Goal: Information Seeking & Learning: Learn about a topic

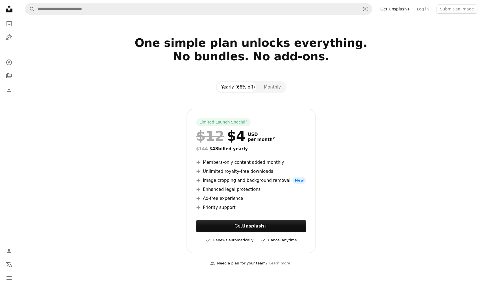
scroll to position [56, 0]
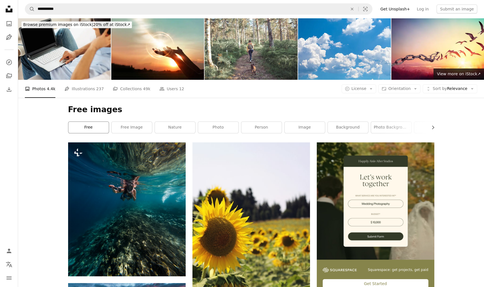
click at [85, 123] on link "free" at bounding box center [88, 127] width 40 height 11
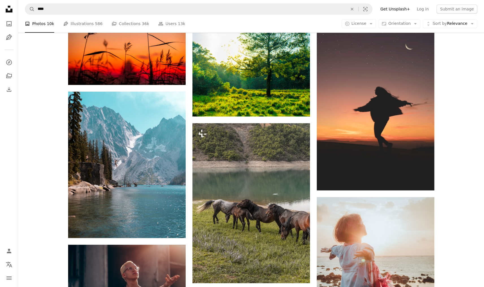
scroll to position [536, 0]
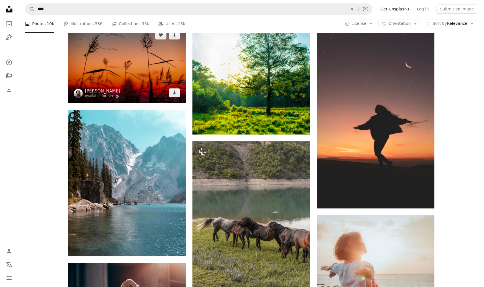
click at [132, 80] on img at bounding box center [126, 64] width 117 height 78
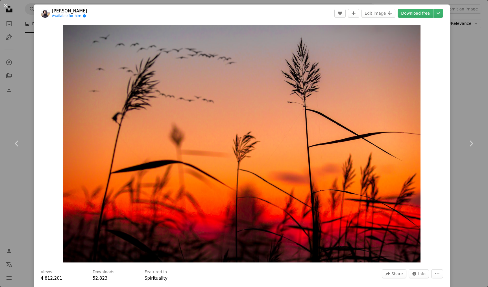
click at [27, 87] on div "An X shape Chevron left Chevron right [PERSON_NAME] Available for hire A checkm…" at bounding box center [244, 143] width 488 height 287
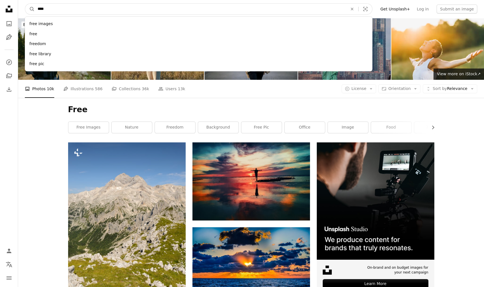
drag, startPoint x: 50, startPoint y: 7, endPoint x: 49, endPoint y: 11, distance: 3.8
click at [49, 11] on input "****" at bounding box center [190, 9] width 311 height 11
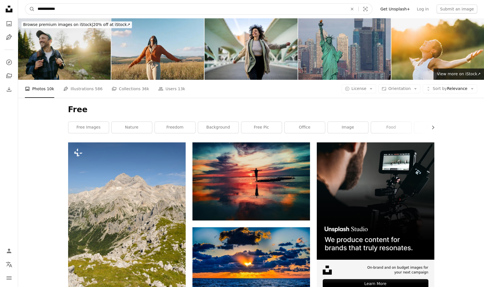
type input "**********"
click button "A magnifying glass" at bounding box center [30, 9] width 10 height 11
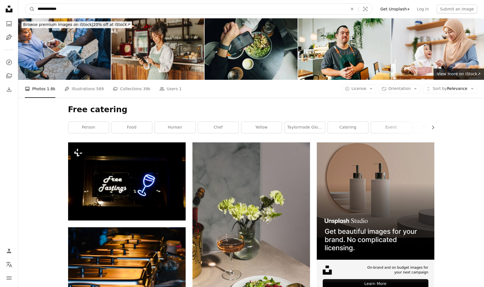
click at [45, 8] on input "**********" at bounding box center [190, 9] width 311 height 11
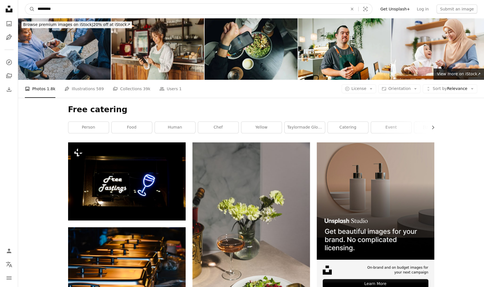
type input "********"
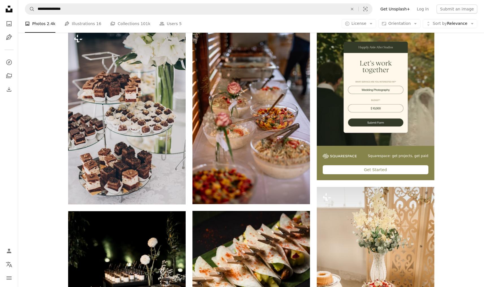
scroll to position [113, 0]
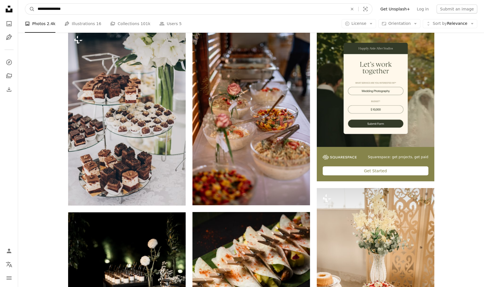
click at [76, 10] on input "**********" at bounding box center [190, 9] width 311 height 11
type input "********"
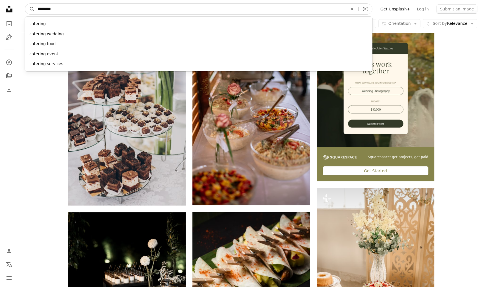
click button "A magnifying glass" at bounding box center [30, 9] width 10 height 11
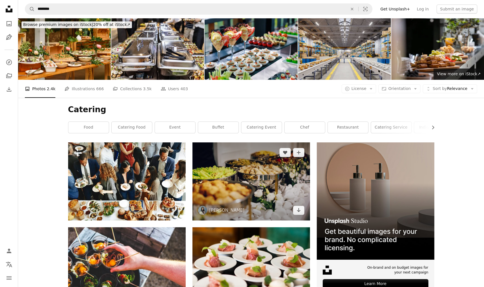
click at [245, 180] on img at bounding box center [250, 182] width 117 height 78
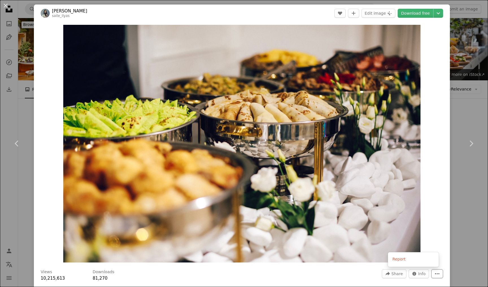
click at [434, 272] on icon "More Actions" at bounding box center [436, 274] width 5 height 5
click at [415, 275] on dialog "An X shape Chevron left Chevron right [PERSON_NAME] saile_ilyas A heart A plus …" at bounding box center [244, 143] width 488 height 287
click at [418, 275] on span "Info" at bounding box center [422, 274] width 8 height 8
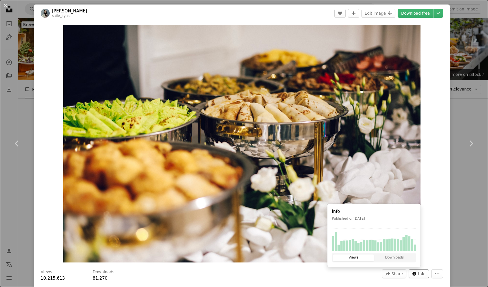
click at [418, 275] on span "Info" at bounding box center [422, 274] width 8 height 8
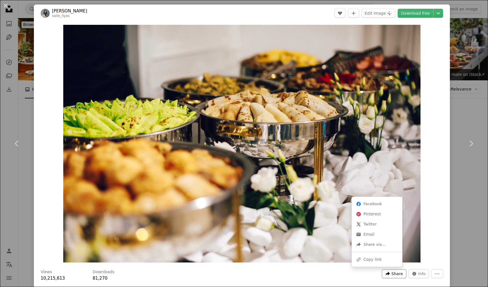
click at [397, 276] on span "Share" at bounding box center [396, 274] width 11 height 8
click at [379, 258] on div "A URL sharing icon (chains) Copy link" at bounding box center [377, 260] width 46 height 10
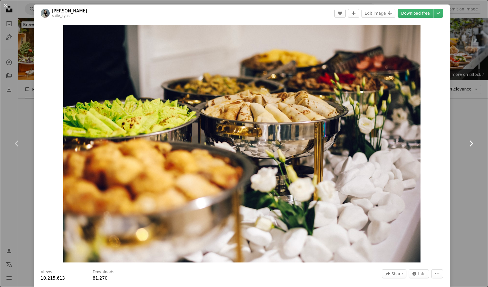
click at [460, 129] on link "Chevron right" at bounding box center [471, 144] width 34 height 54
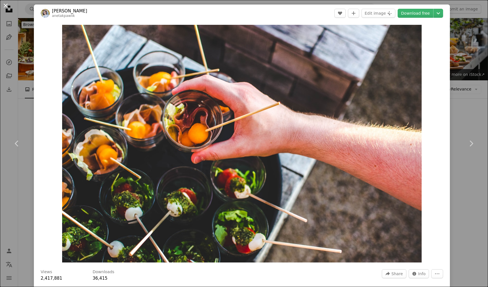
click at [6, 6] on button "An X shape" at bounding box center [5, 5] width 7 height 7
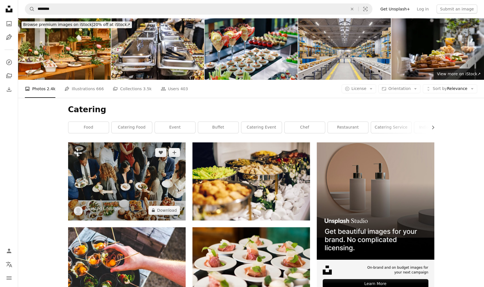
click at [104, 175] on img at bounding box center [126, 182] width 117 height 78
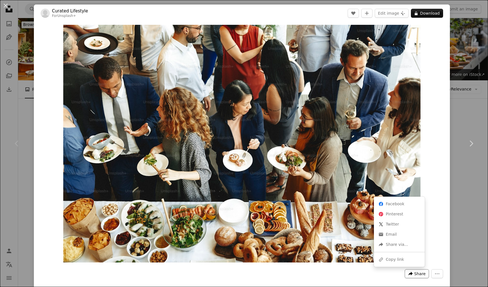
click at [414, 276] on span "Share" at bounding box center [419, 274] width 11 height 8
click at [398, 259] on div "A URL sharing icon (chains) Copy link" at bounding box center [399, 260] width 46 height 10
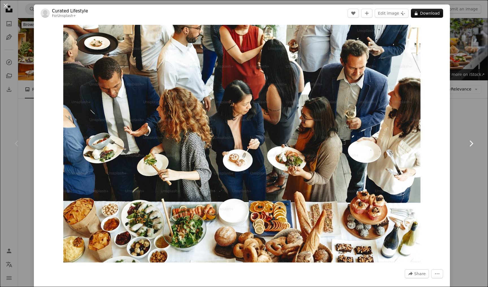
click at [466, 121] on link "Chevron right" at bounding box center [471, 144] width 34 height 54
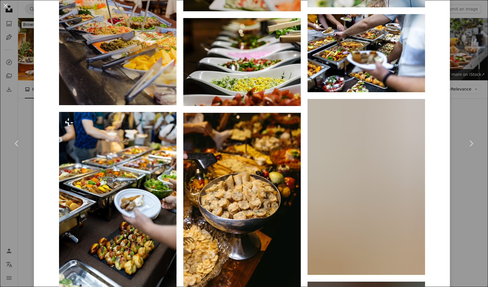
scroll to position [508, 0]
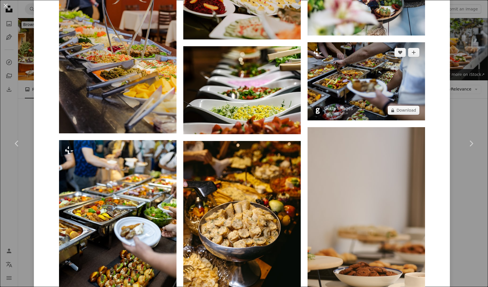
click at [362, 89] on img at bounding box center [365, 81] width 117 height 78
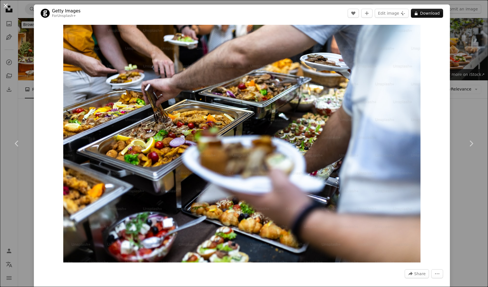
click at [6, 7] on button "An X shape" at bounding box center [5, 5] width 7 height 7
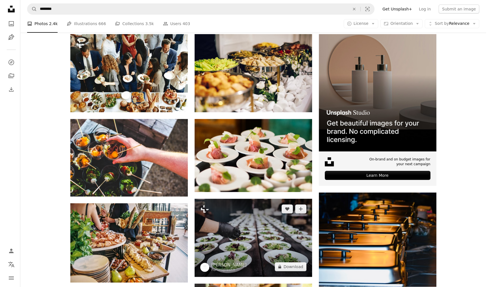
scroll to position [113, 0]
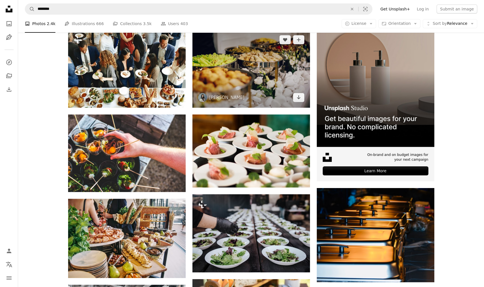
click at [253, 73] on img at bounding box center [250, 69] width 117 height 78
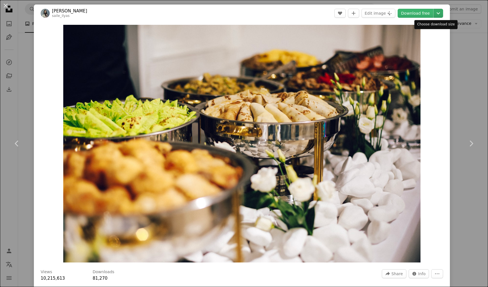
click at [436, 13] on icon "Choose download size" at bounding box center [437, 13] width 3 height 2
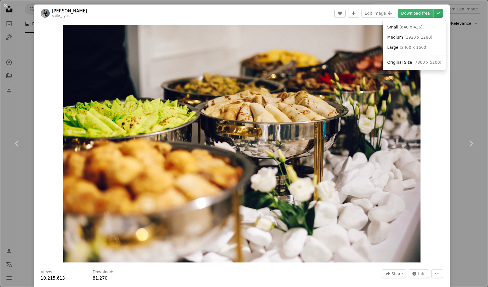
click at [436, 14] on icon "Choose download size" at bounding box center [437, 13] width 3 height 2
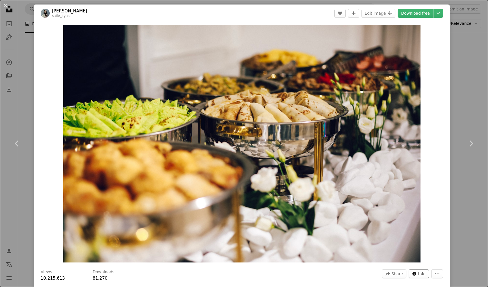
click at [413, 276] on button "Info icon Info" at bounding box center [418, 274] width 21 height 9
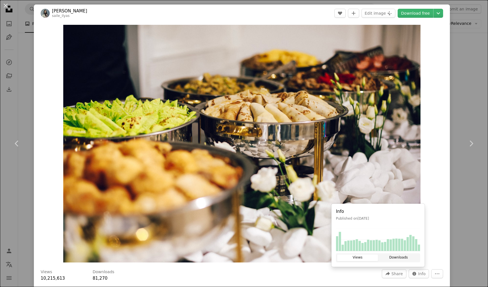
click at [403, 258] on button "Downloads" at bounding box center [398, 258] width 41 height 7
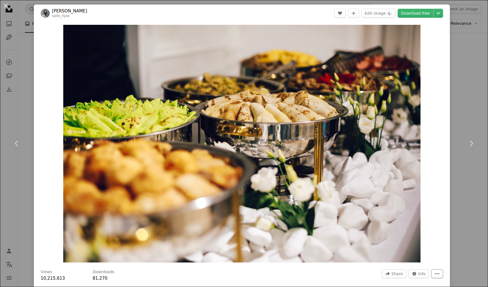
click at [434, 275] on icon "More Actions" at bounding box center [436, 274] width 5 height 5
click at [399, 275] on dialog "An X shape Chevron left Chevron right [PERSON_NAME] saile_ilyas A heart A plus …" at bounding box center [244, 143] width 488 height 287
click at [399, 275] on span "Share" at bounding box center [396, 274] width 11 height 8
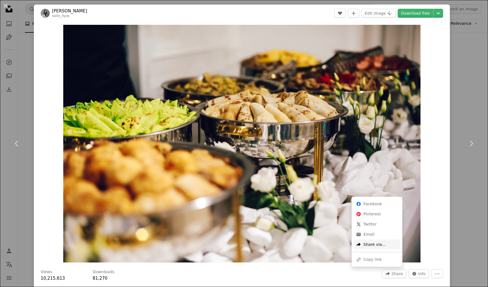
click at [375, 246] on div "A forward-right arrow Share via..." at bounding box center [377, 245] width 46 height 10
click at [375, 262] on div "A URL sharing icon (chains) Copy link" at bounding box center [377, 260] width 46 height 10
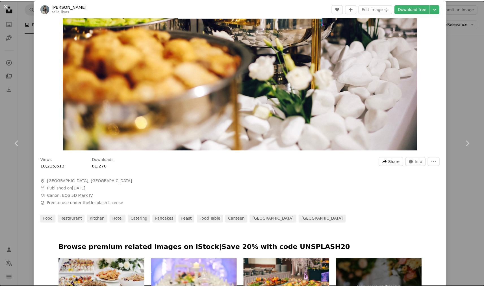
scroll to position [111, 0]
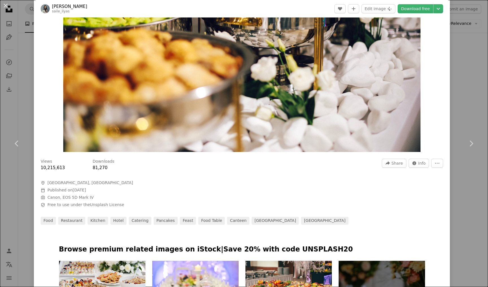
click at [463, 176] on div "An X shape Chevron left Chevron right [PERSON_NAME] saile_ilyas A heart A plus …" at bounding box center [244, 143] width 488 height 287
